Goal: Navigation & Orientation: Go to known website

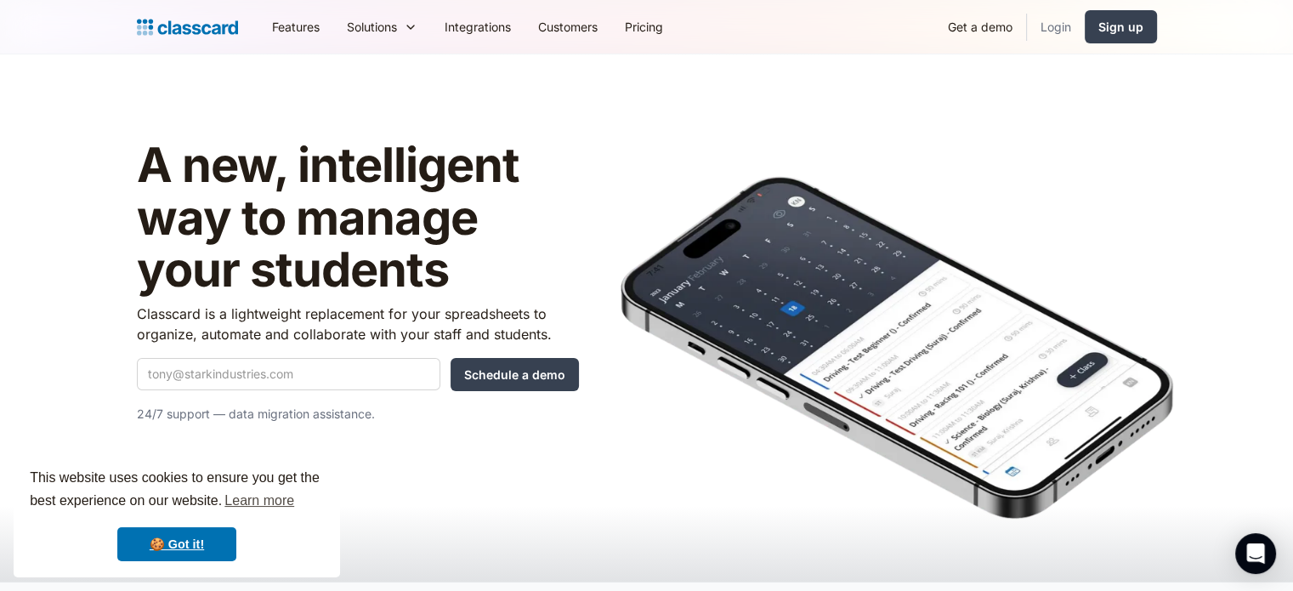
click at [1054, 27] on link "Login" at bounding box center [1056, 27] width 58 height 38
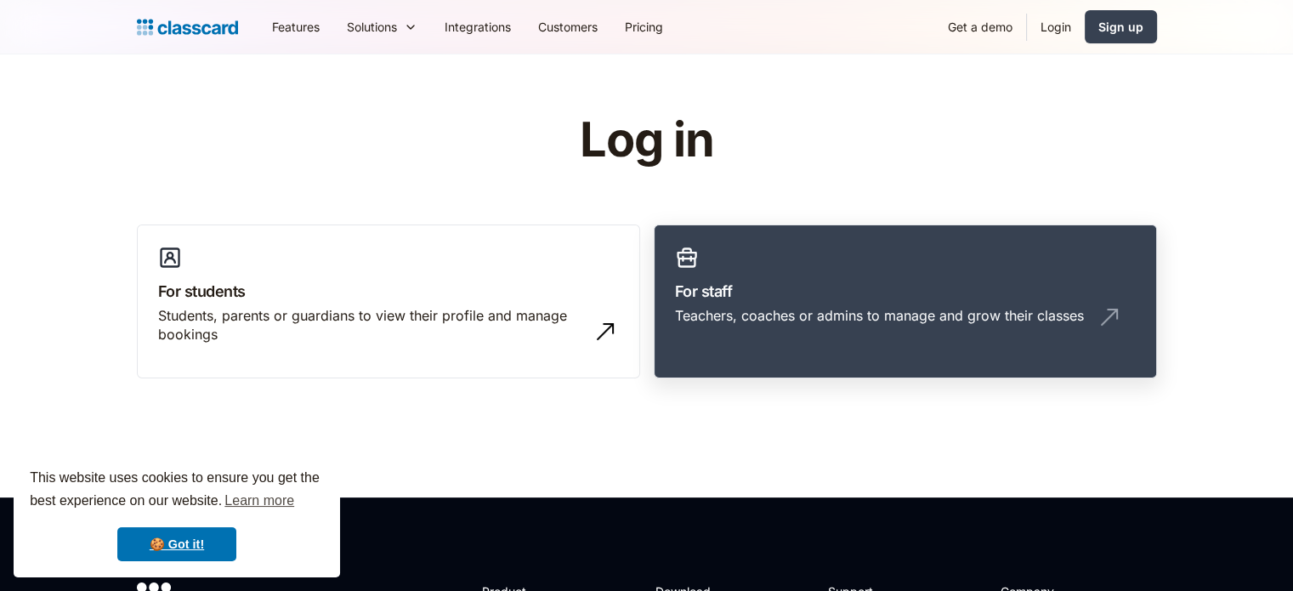
click at [743, 253] on link "For staff Teachers, coaches or admins to manage and grow their classes" at bounding box center [905, 301] width 503 height 155
